Goal: Check status: Check status

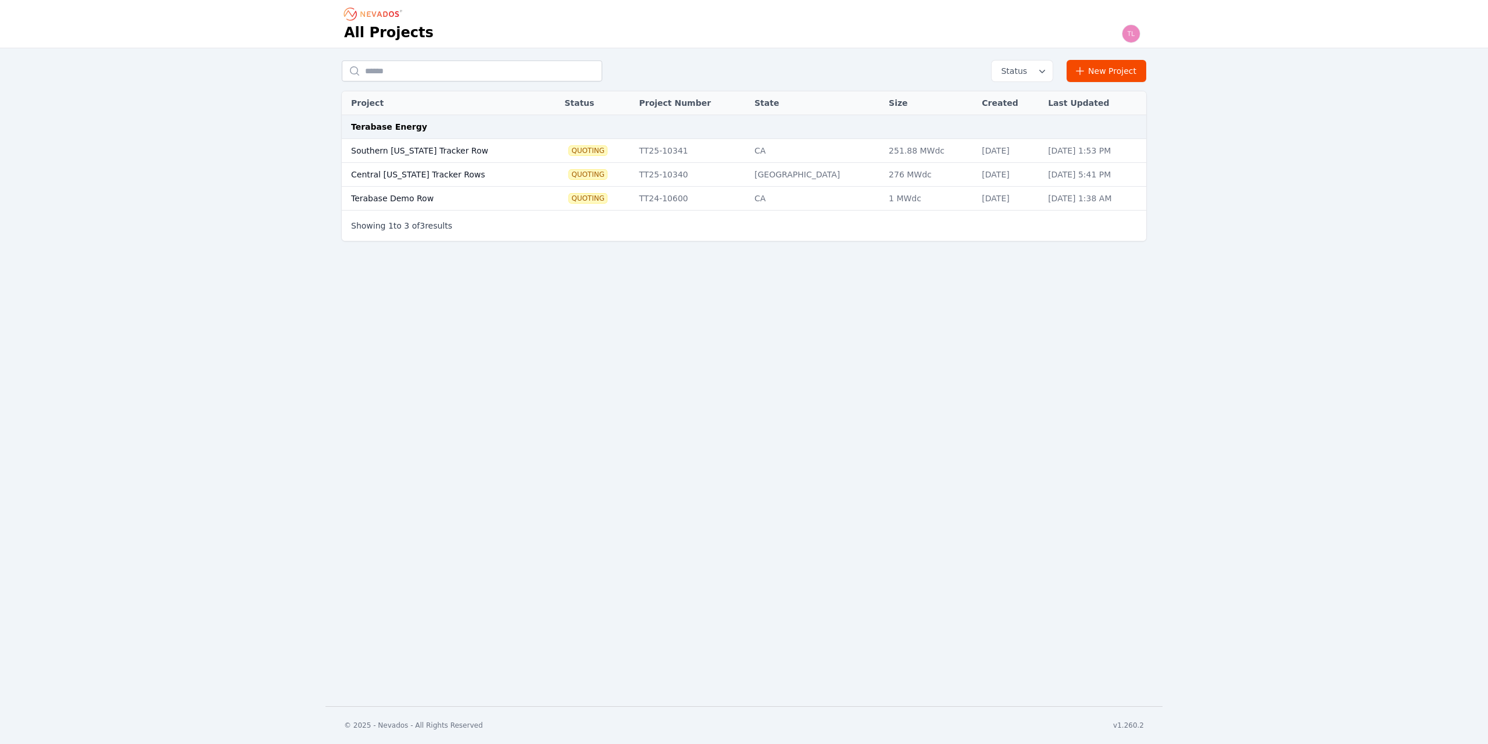
click at [883, 172] on td "276 MWdc" at bounding box center [929, 175] width 93 height 24
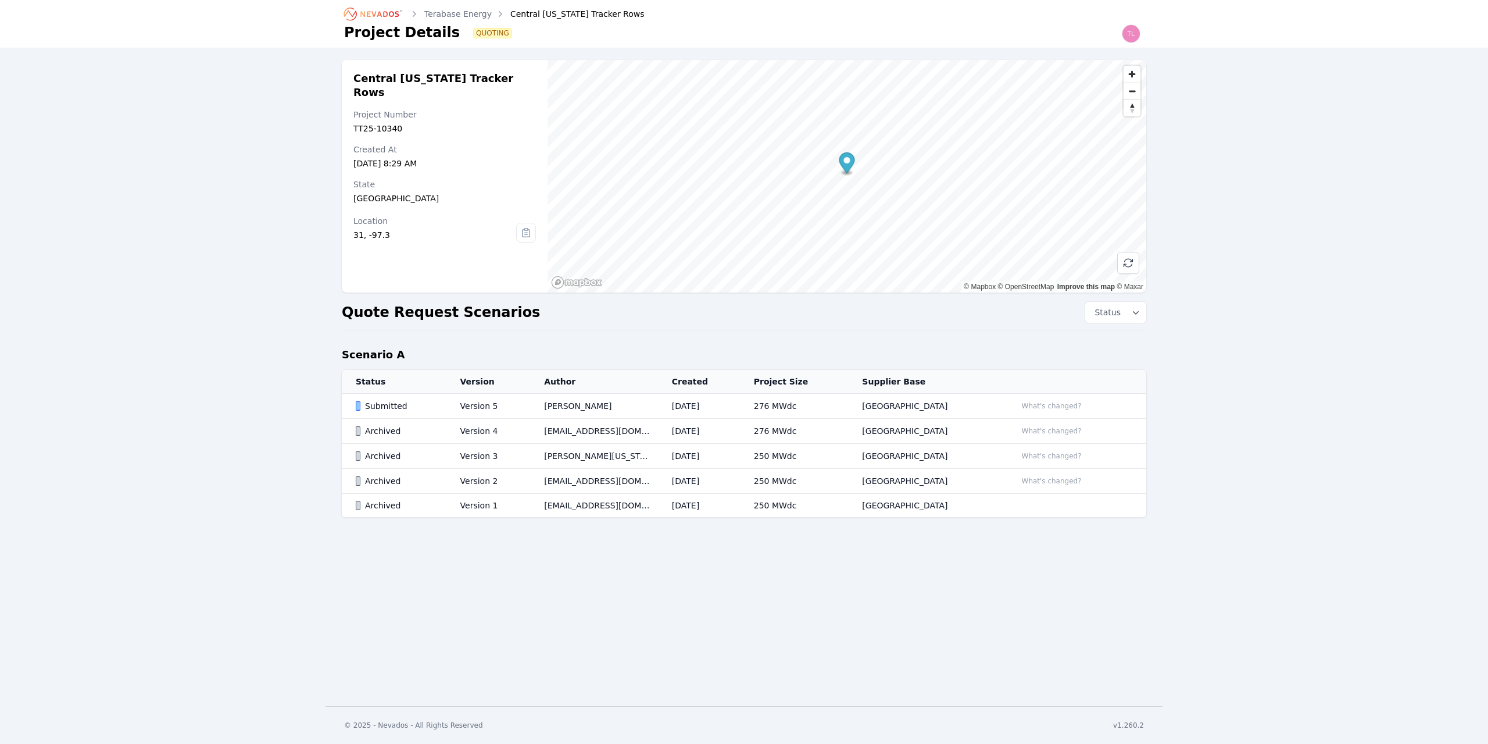
click at [383, 410] on div "Submitted" at bounding box center [398, 406] width 85 height 12
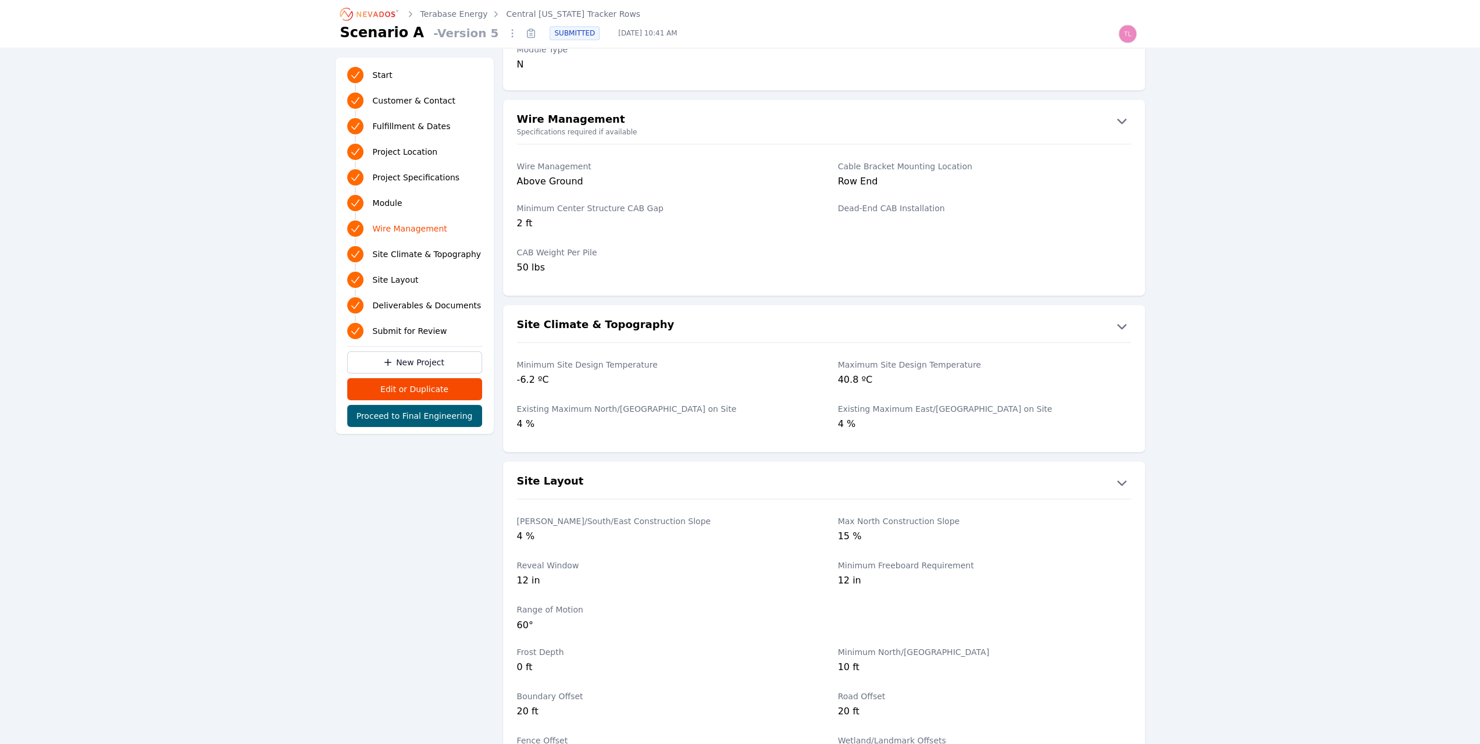
scroll to position [1547, 0]
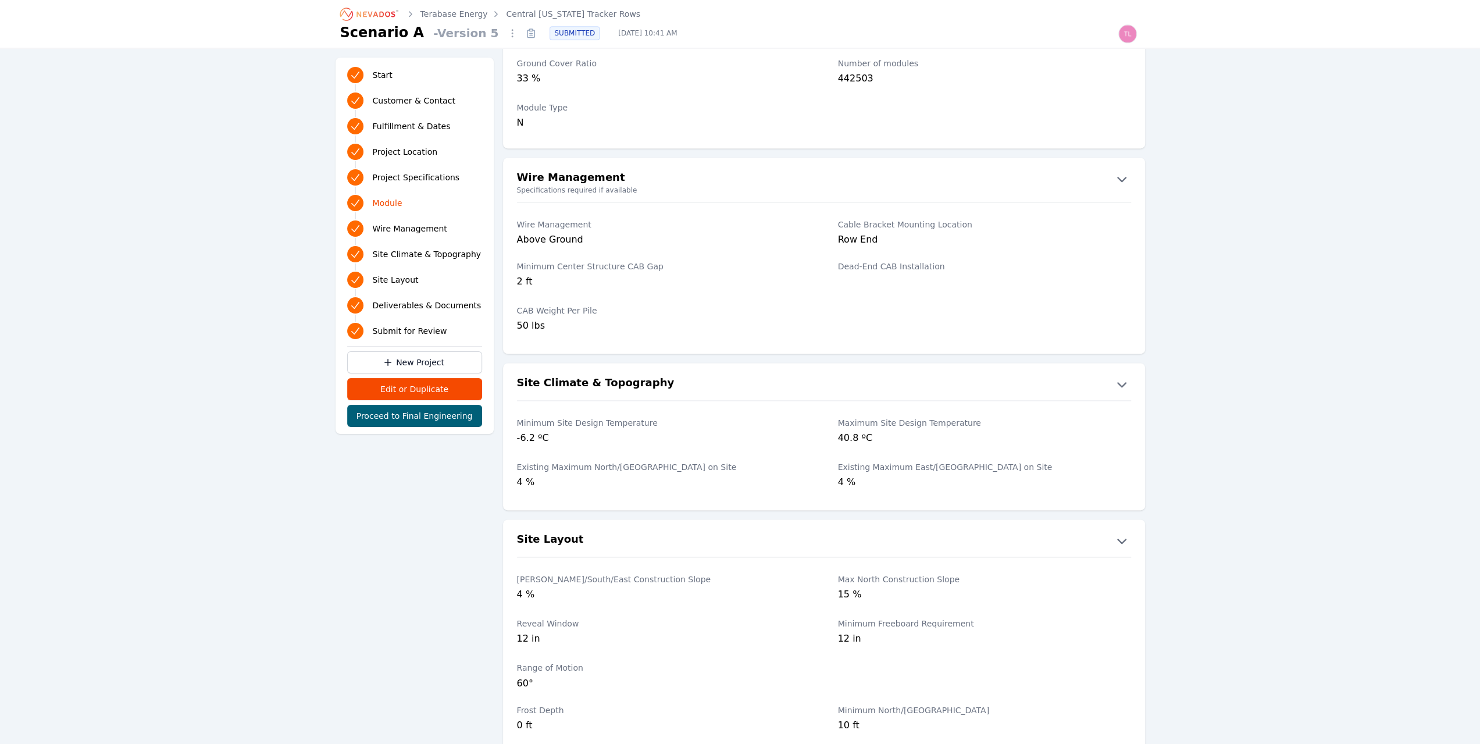
click at [441, 12] on link "Terabase Energy" at bounding box center [453, 14] width 67 height 12
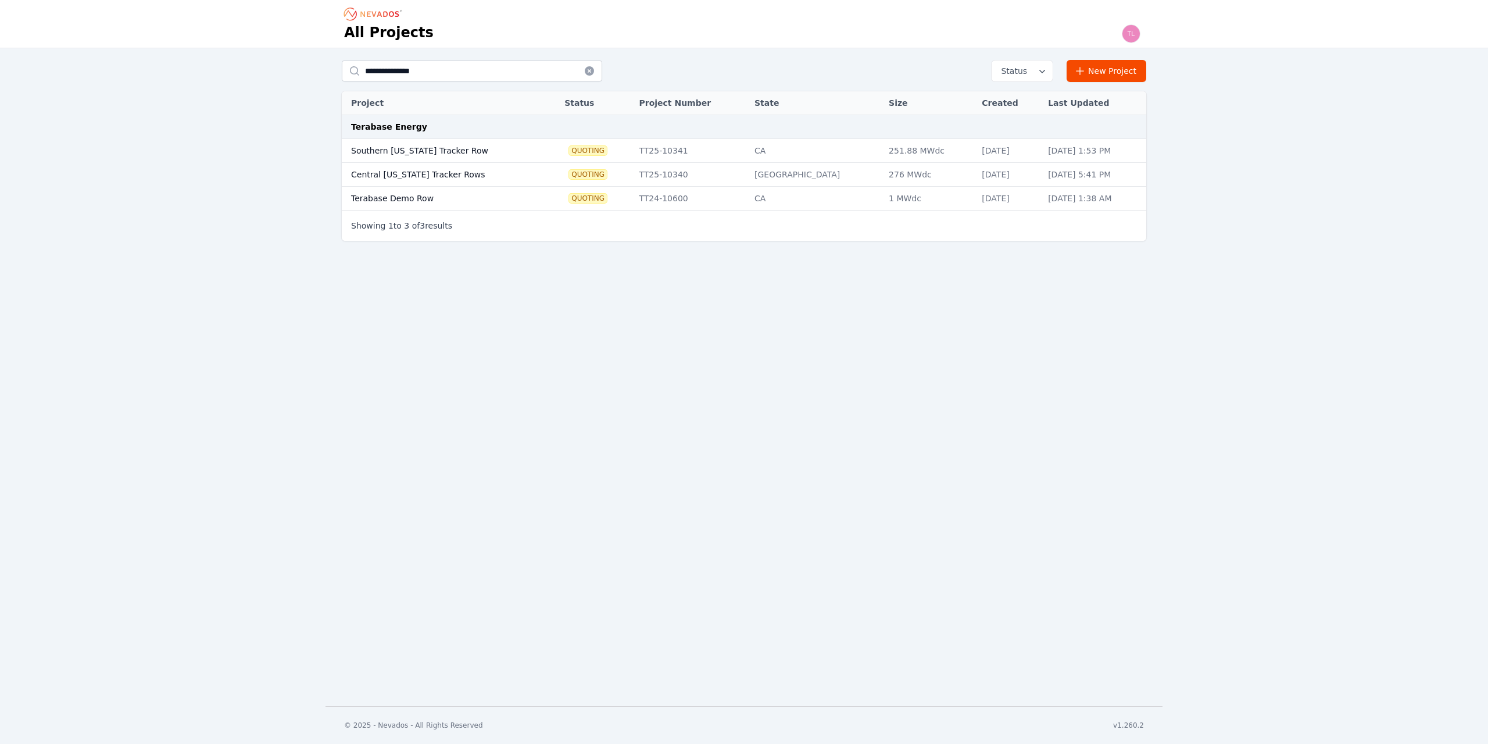
click at [463, 148] on td "Southern [US_STATE] Tracker Row" at bounding box center [442, 151] width 201 height 24
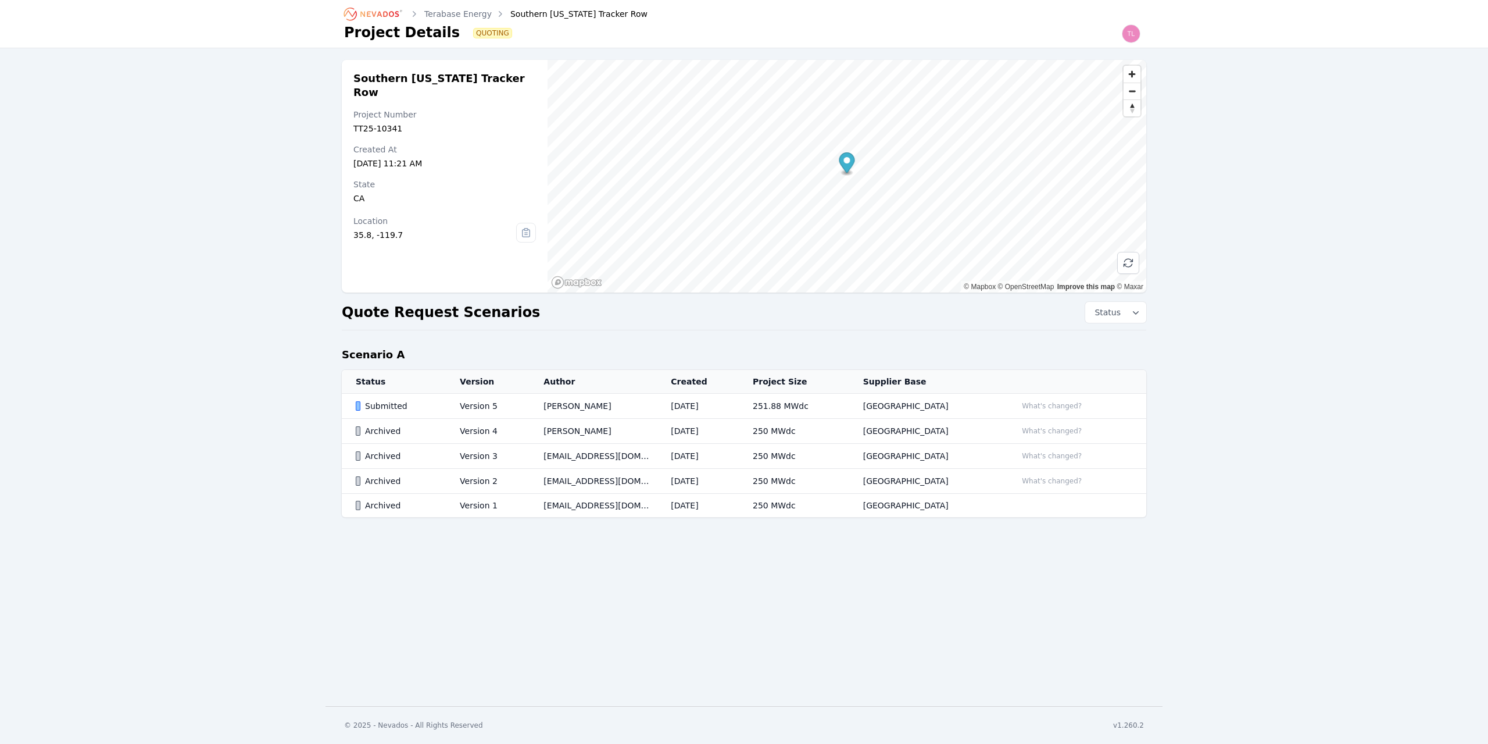
click at [381, 406] on div "Submitted" at bounding box center [398, 406] width 84 height 12
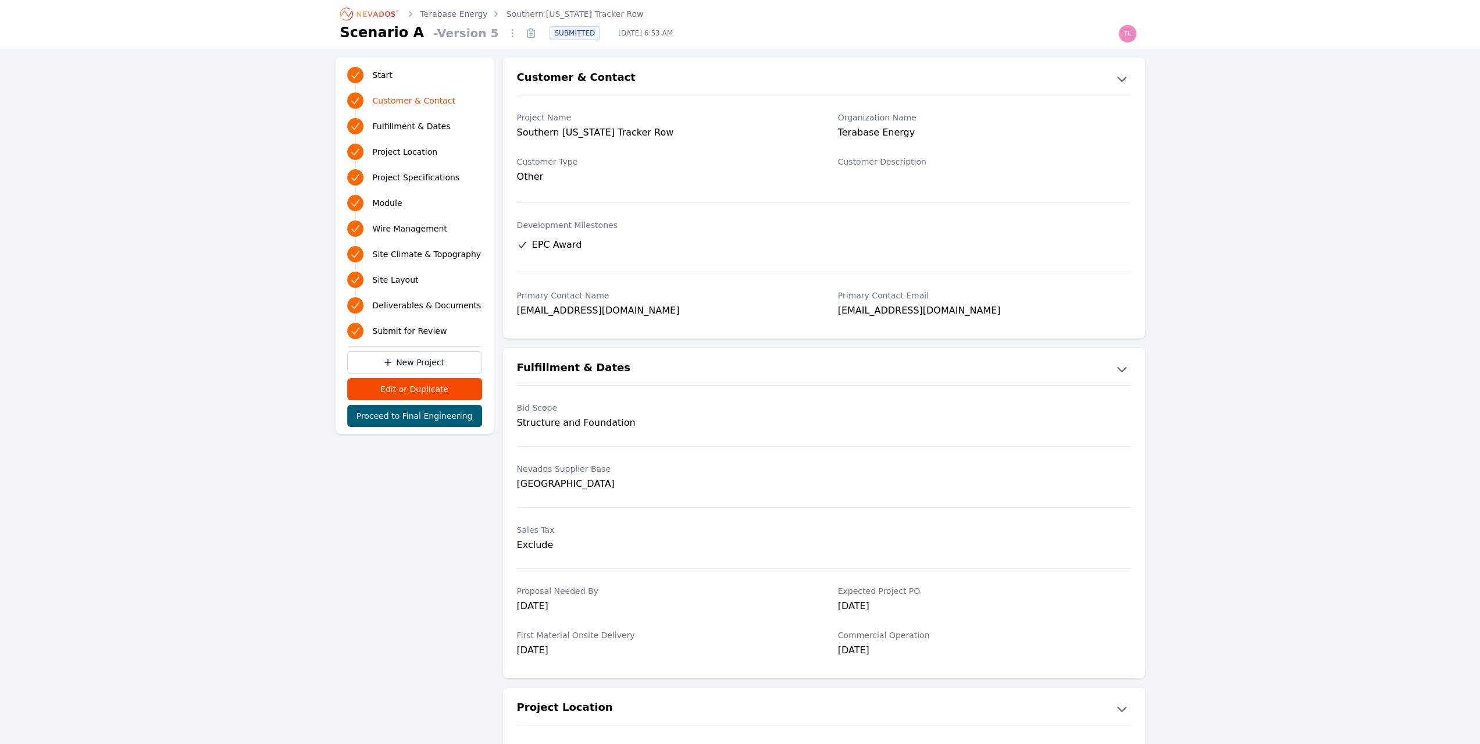
click at [401, 308] on span "Deliverables & Documents" at bounding box center [427, 305] width 109 height 12
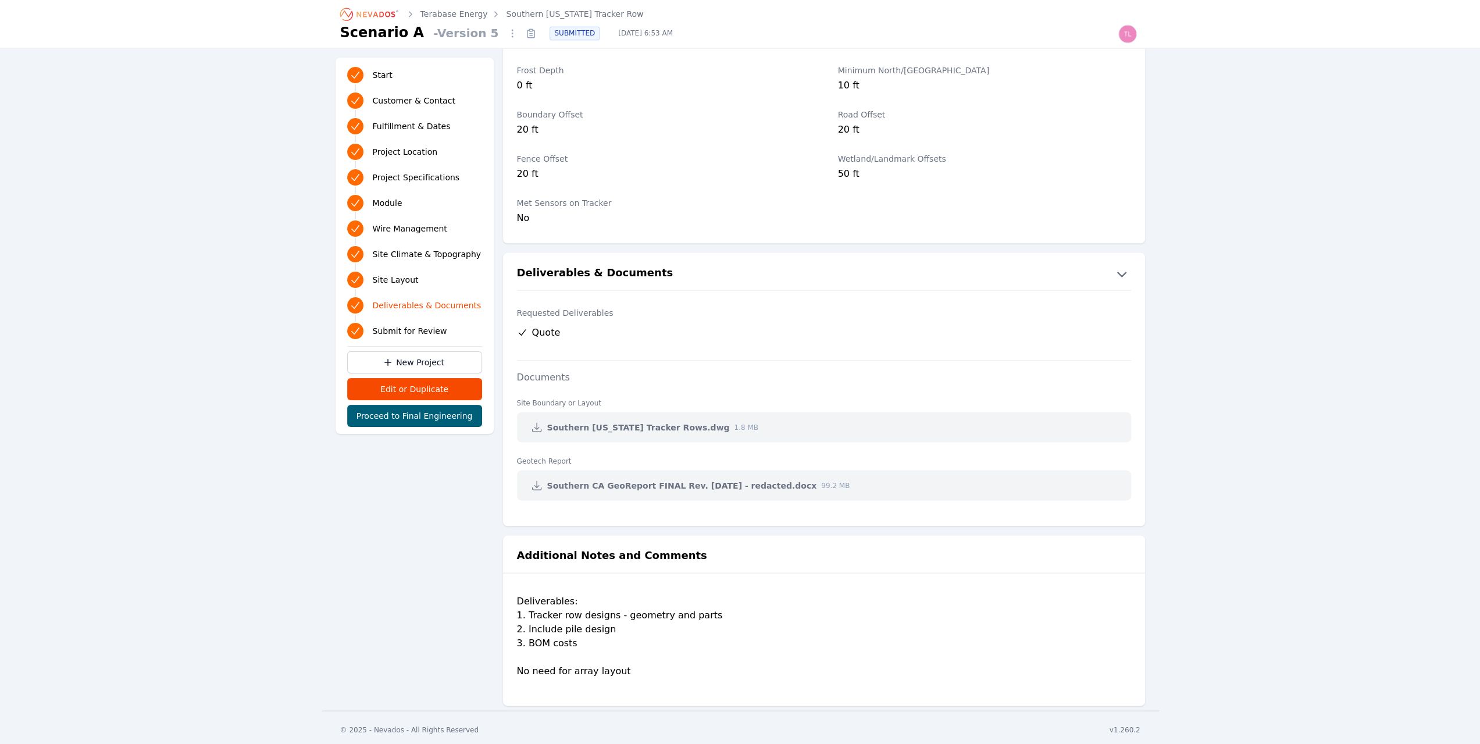
click at [534, 428] on icon at bounding box center [537, 427] width 12 height 12
click at [441, 416] on button "Proceed to Final Engineering" at bounding box center [414, 416] width 135 height 22
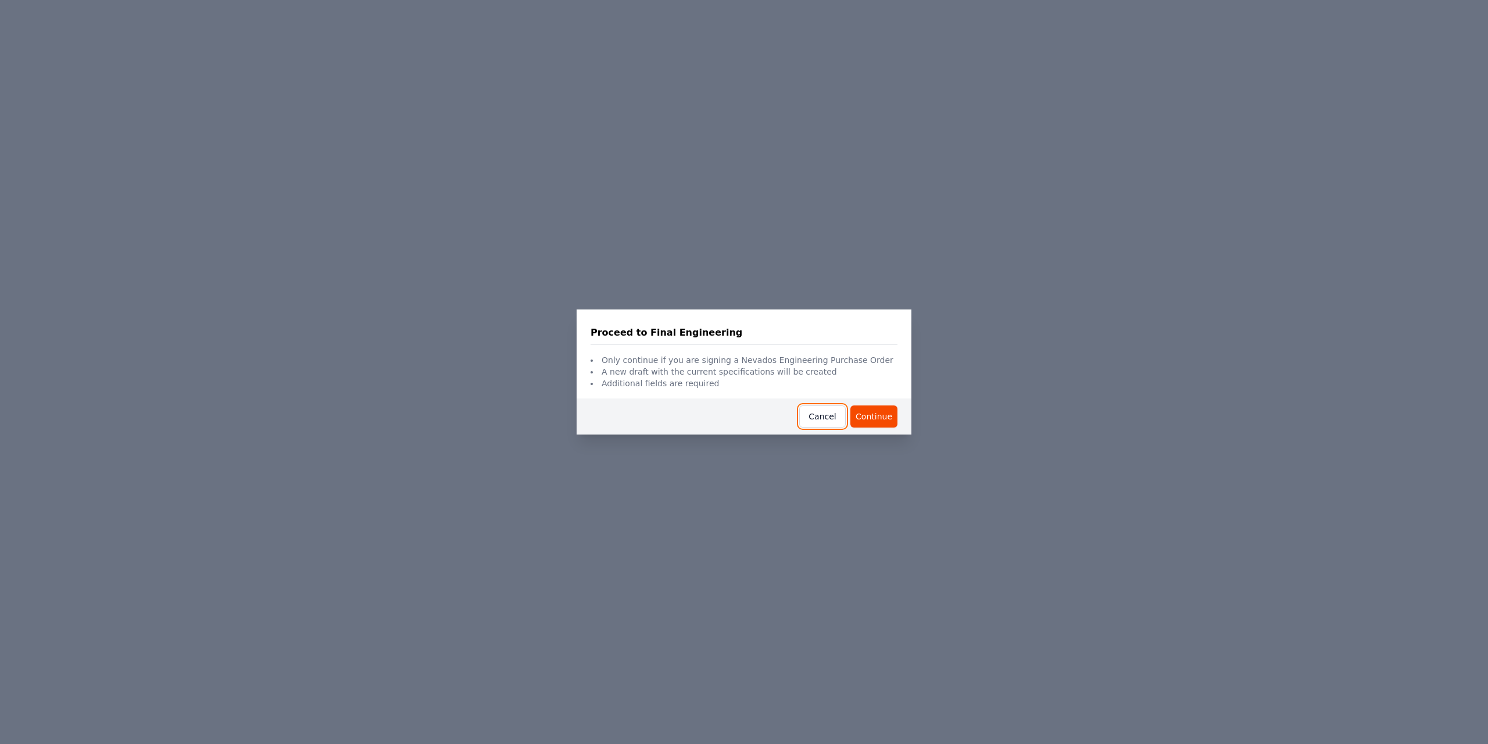
click at [826, 416] on button "Cancel" at bounding box center [822, 416] width 47 height 22
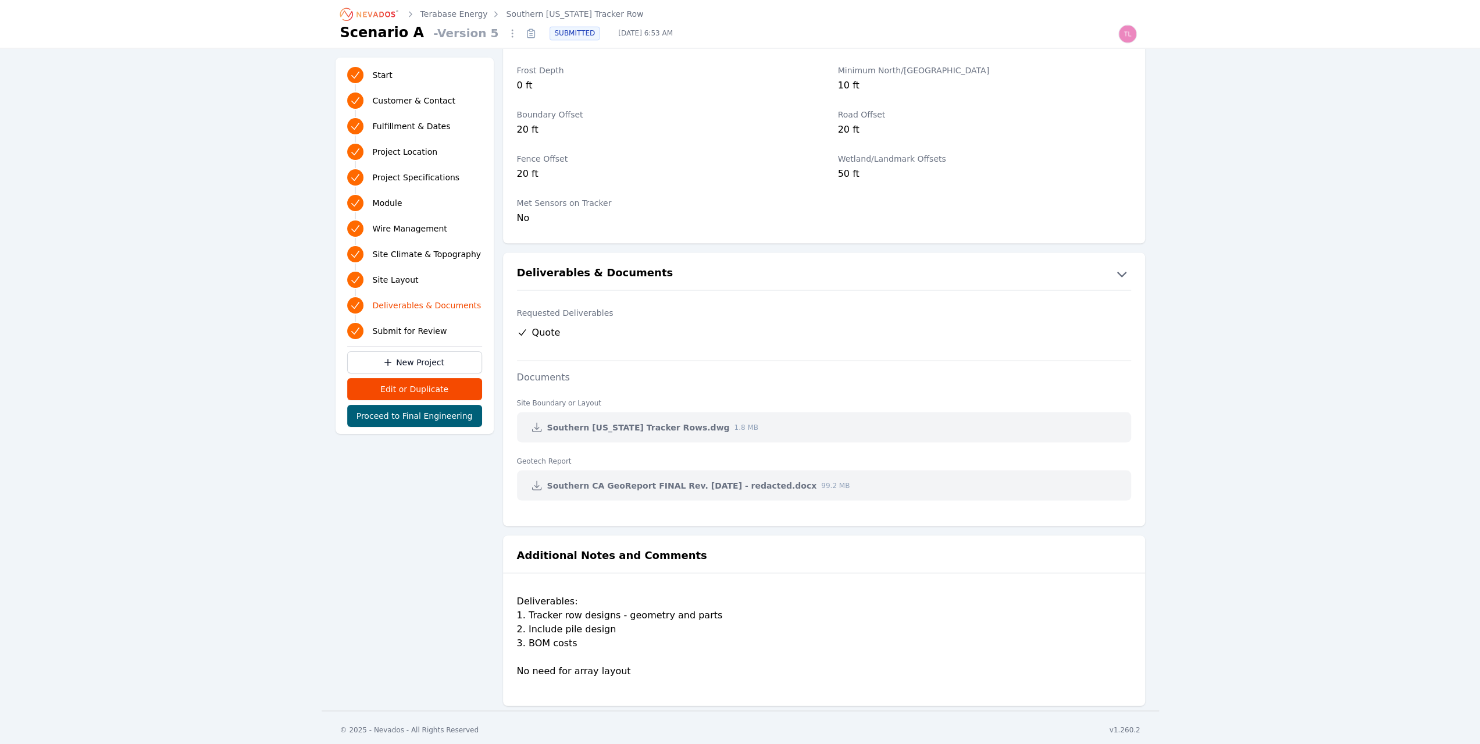
click at [409, 279] on span "Site Layout" at bounding box center [396, 280] width 46 height 12
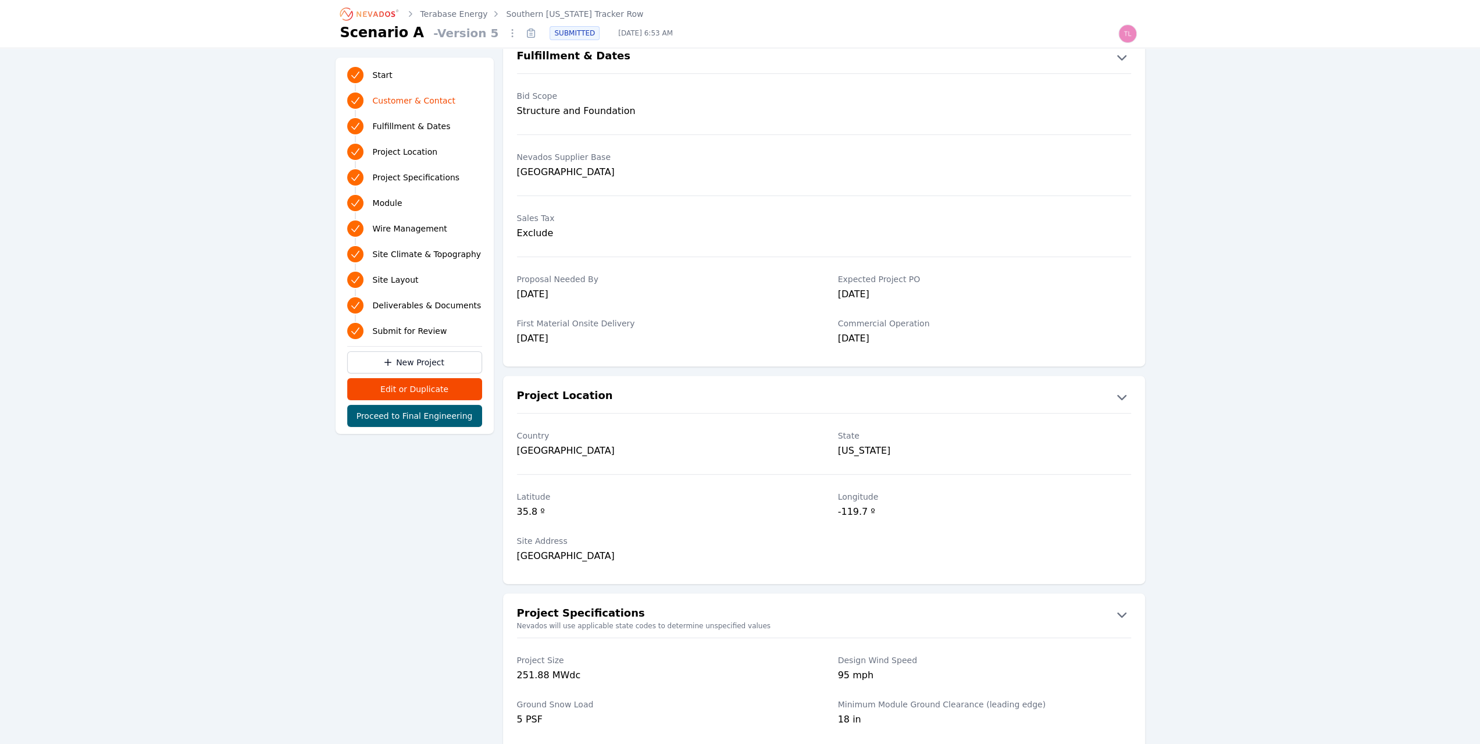
scroll to position [0, 0]
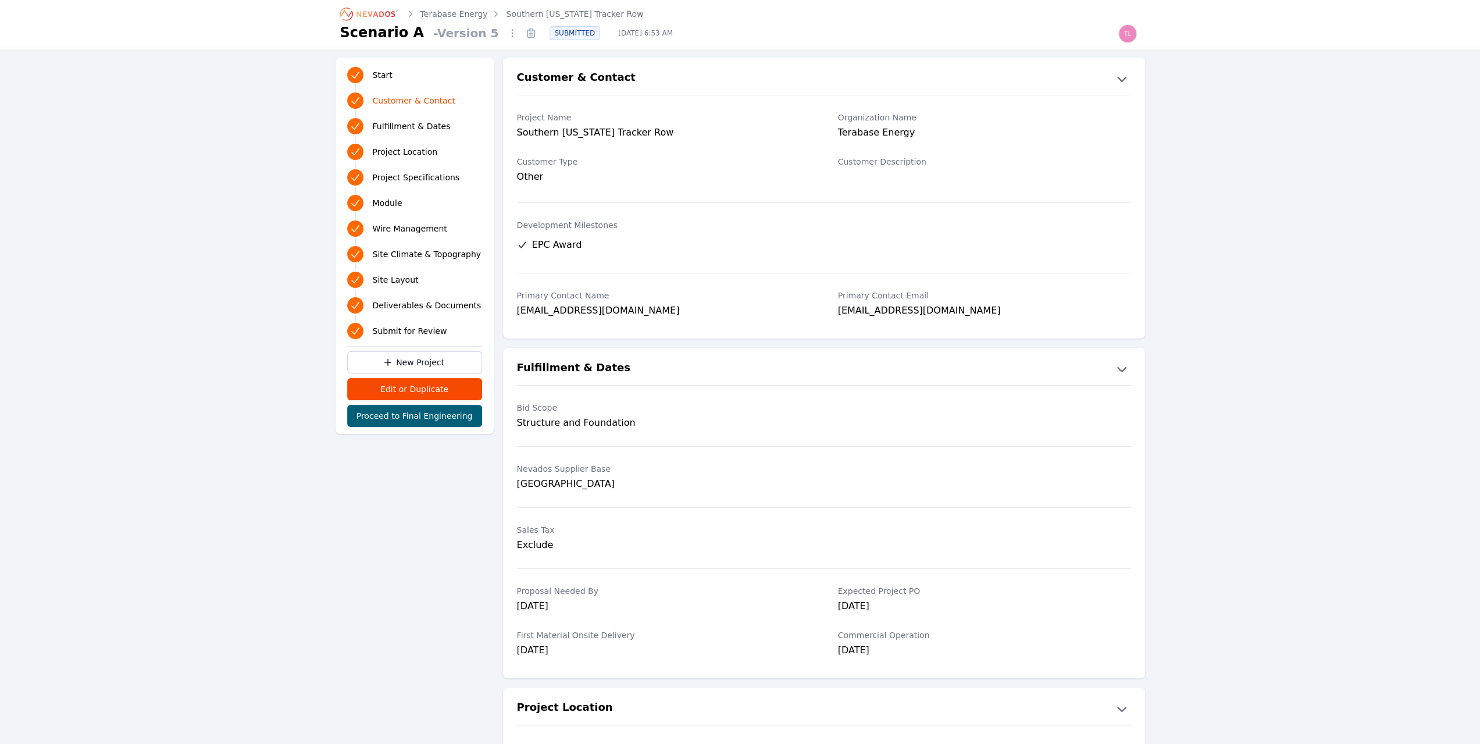
click at [458, 13] on link "Terabase Energy" at bounding box center [453, 14] width 67 height 12
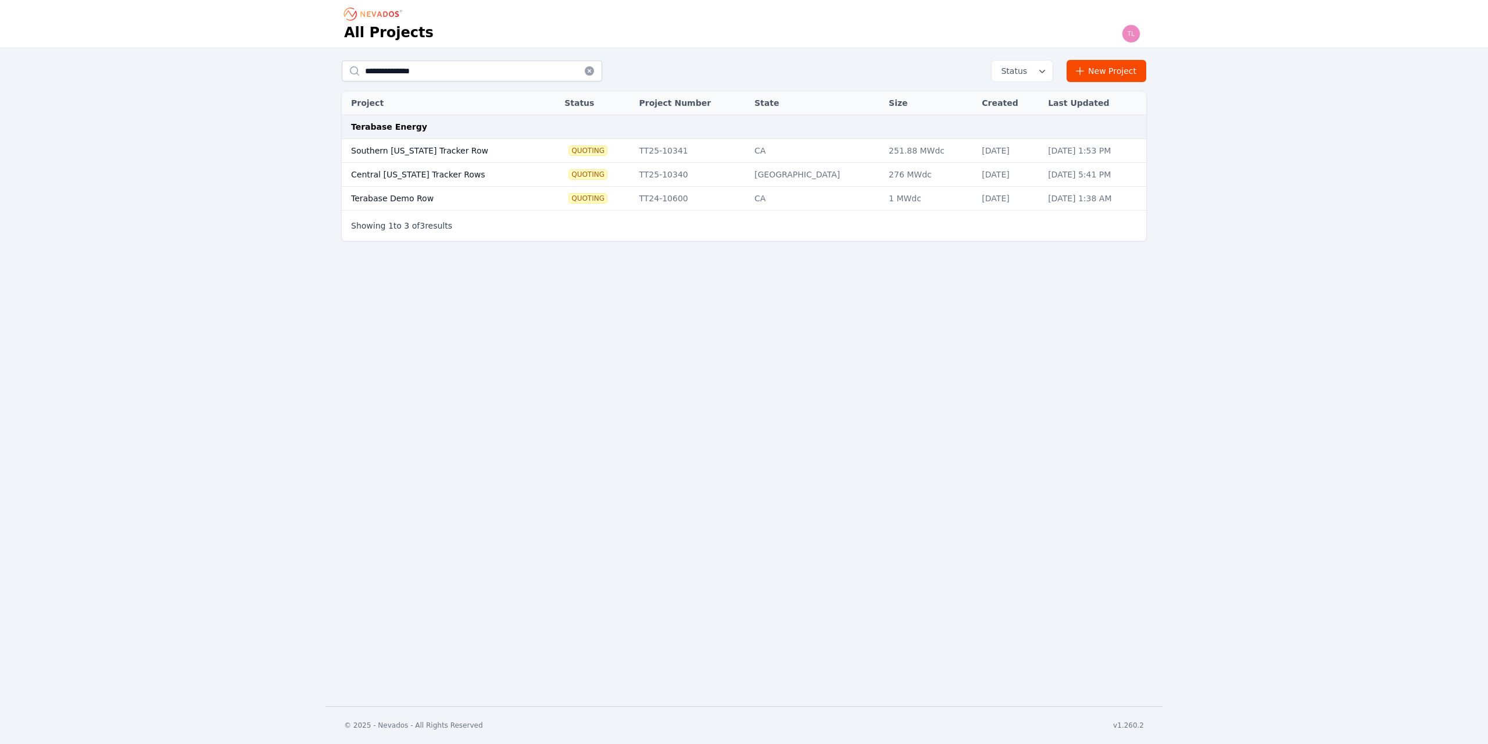
click at [663, 194] on td "TT24-10600" at bounding box center [691, 199] width 116 height 24
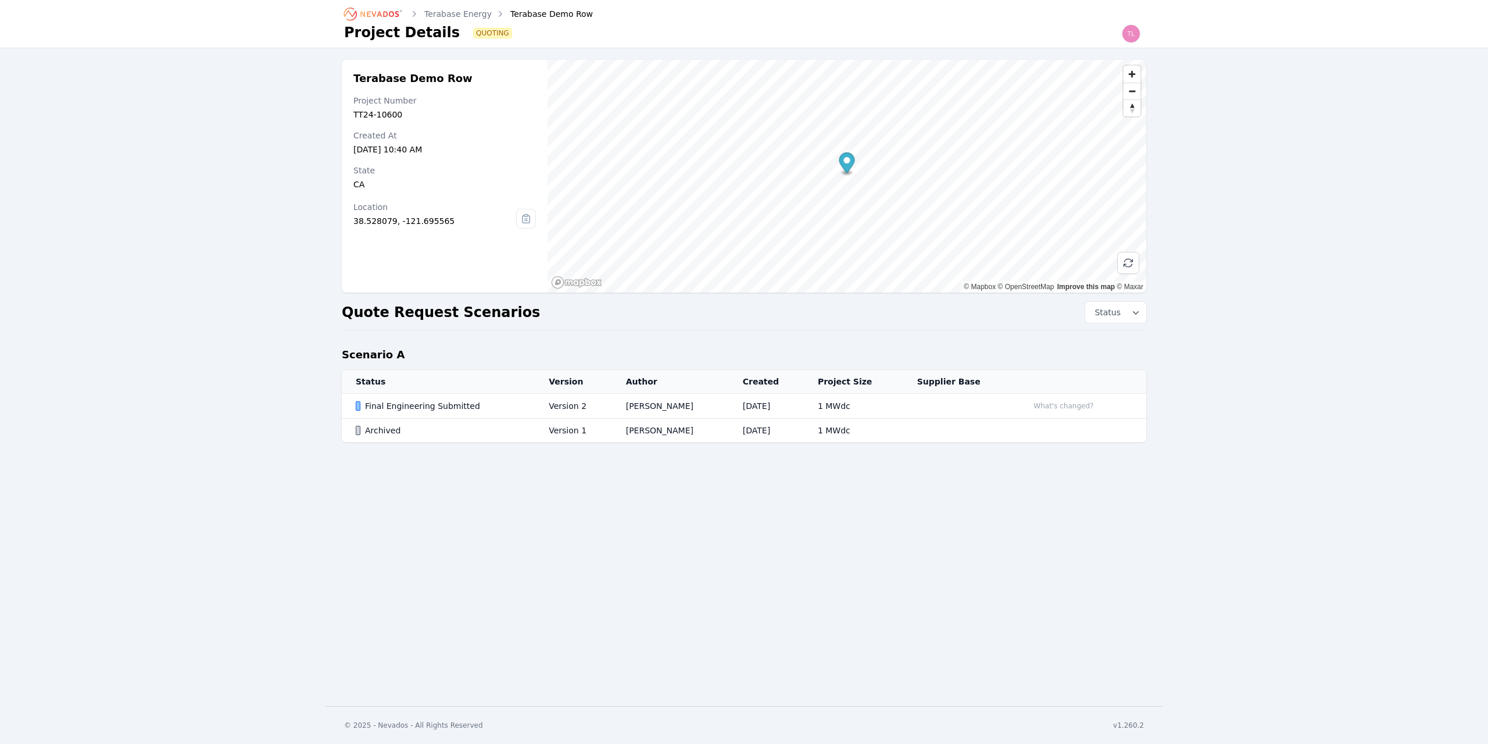
click at [445, 402] on div "Final Engineering Submitted" at bounding box center [442, 406] width 173 height 12
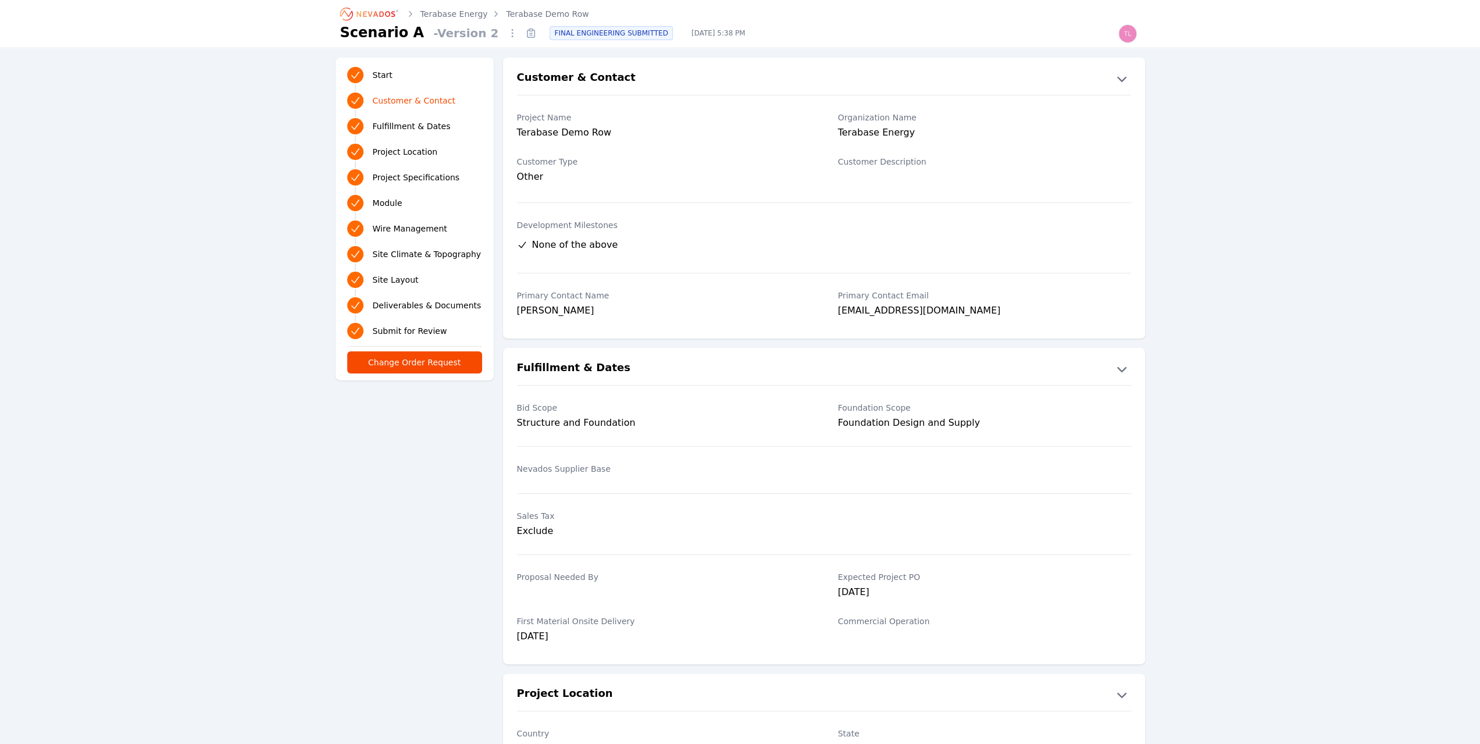
click at [407, 302] on span "Deliverables & Documents" at bounding box center [427, 305] width 109 height 12
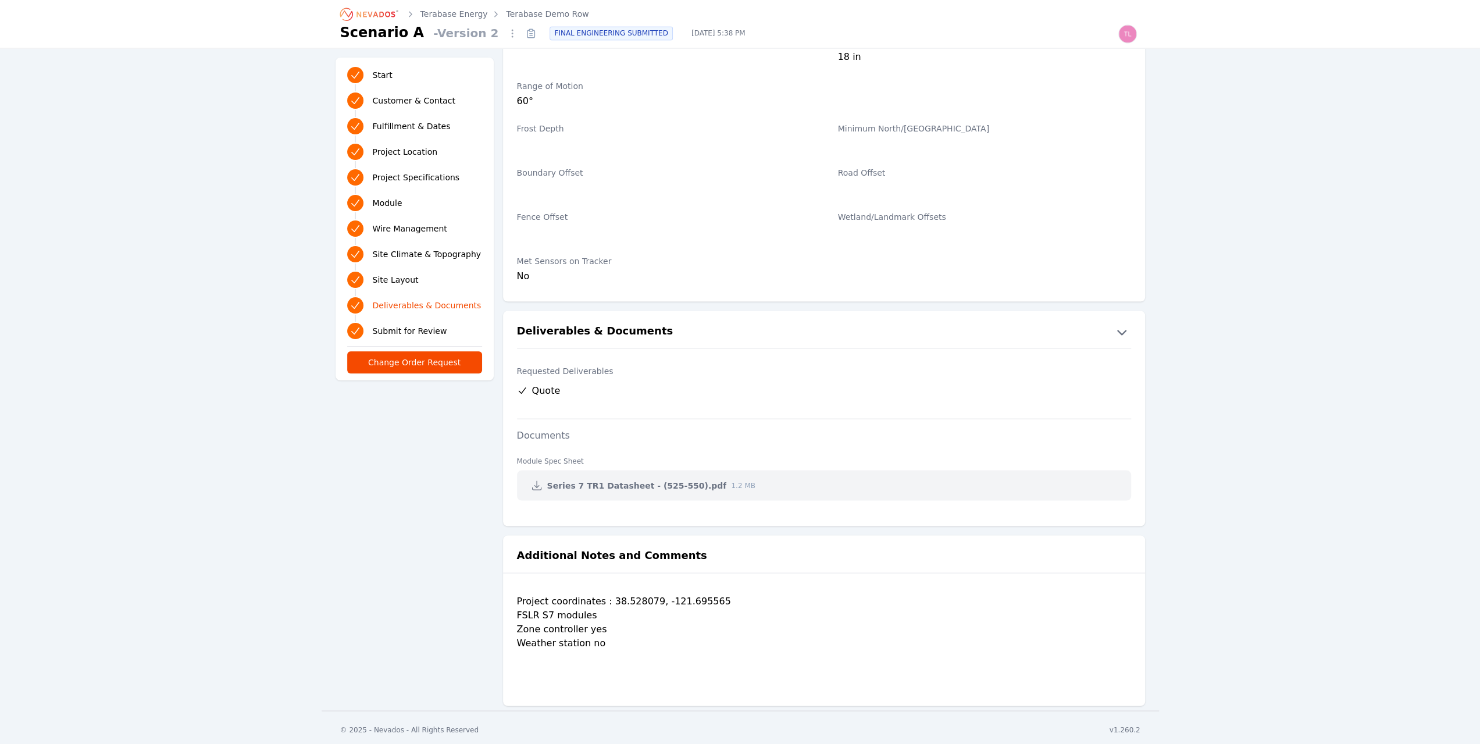
click at [380, 272] on link "Site Layout" at bounding box center [414, 279] width 135 height 21
